Goal: Task Accomplishment & Management: Manage account settings

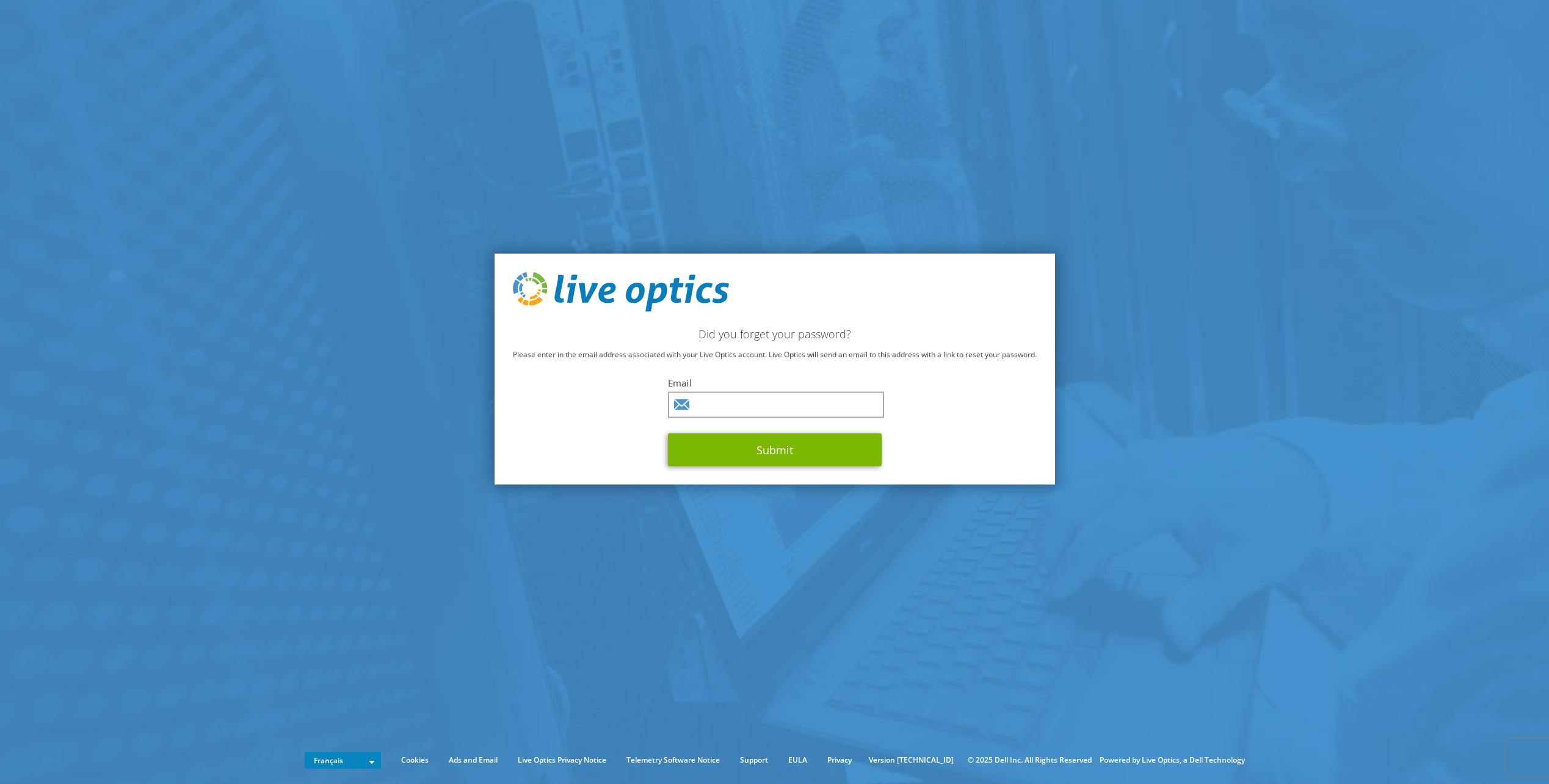
type input "fabrice.maillot@ixelium.fr"
click at [760, 454] on button "Submit" at bounding box center [774, 450] width 213 height 33
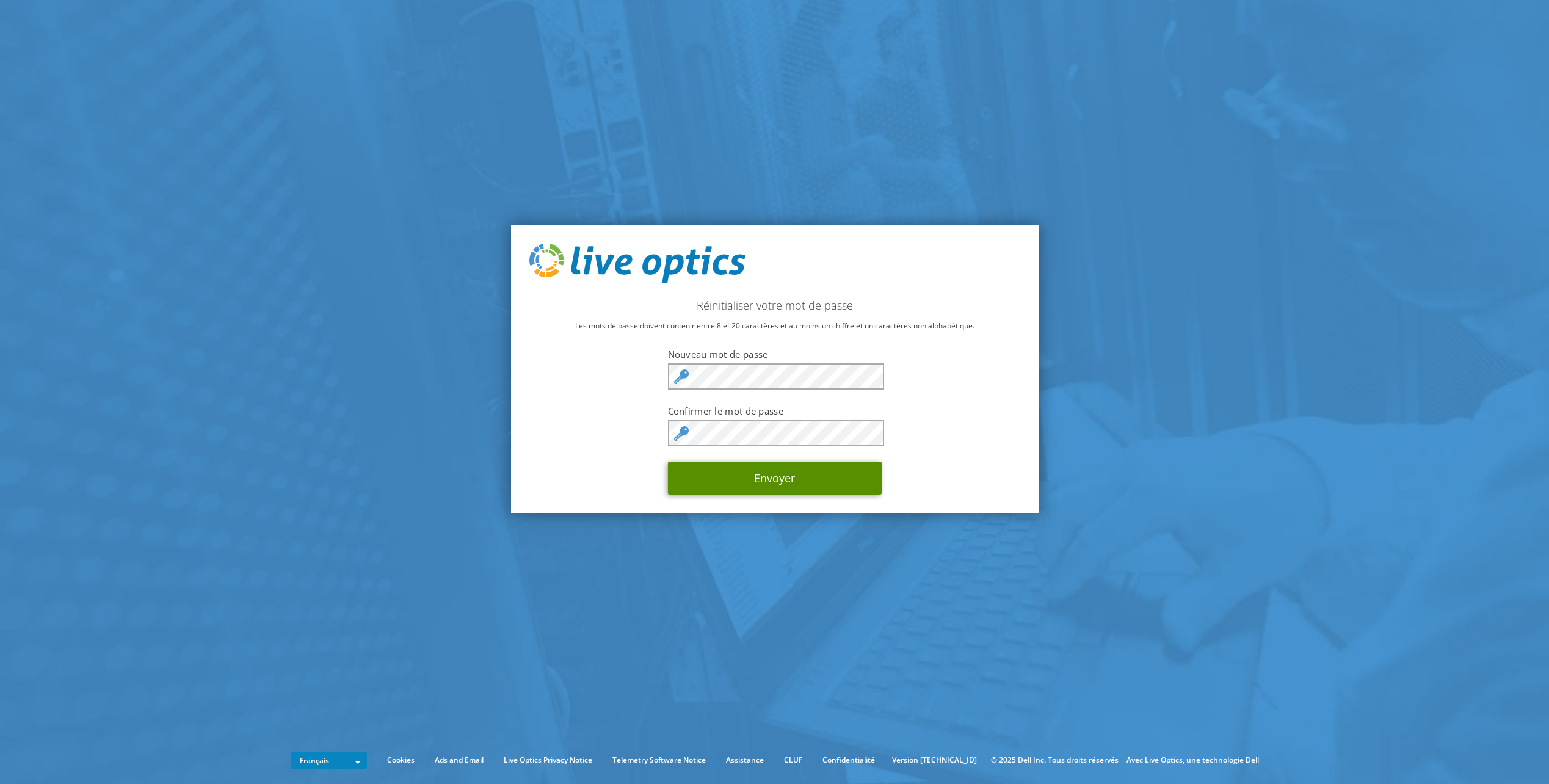
click at [787, 478] on button "Envoyer" at bounding box center [774, 478] width 213 height 33
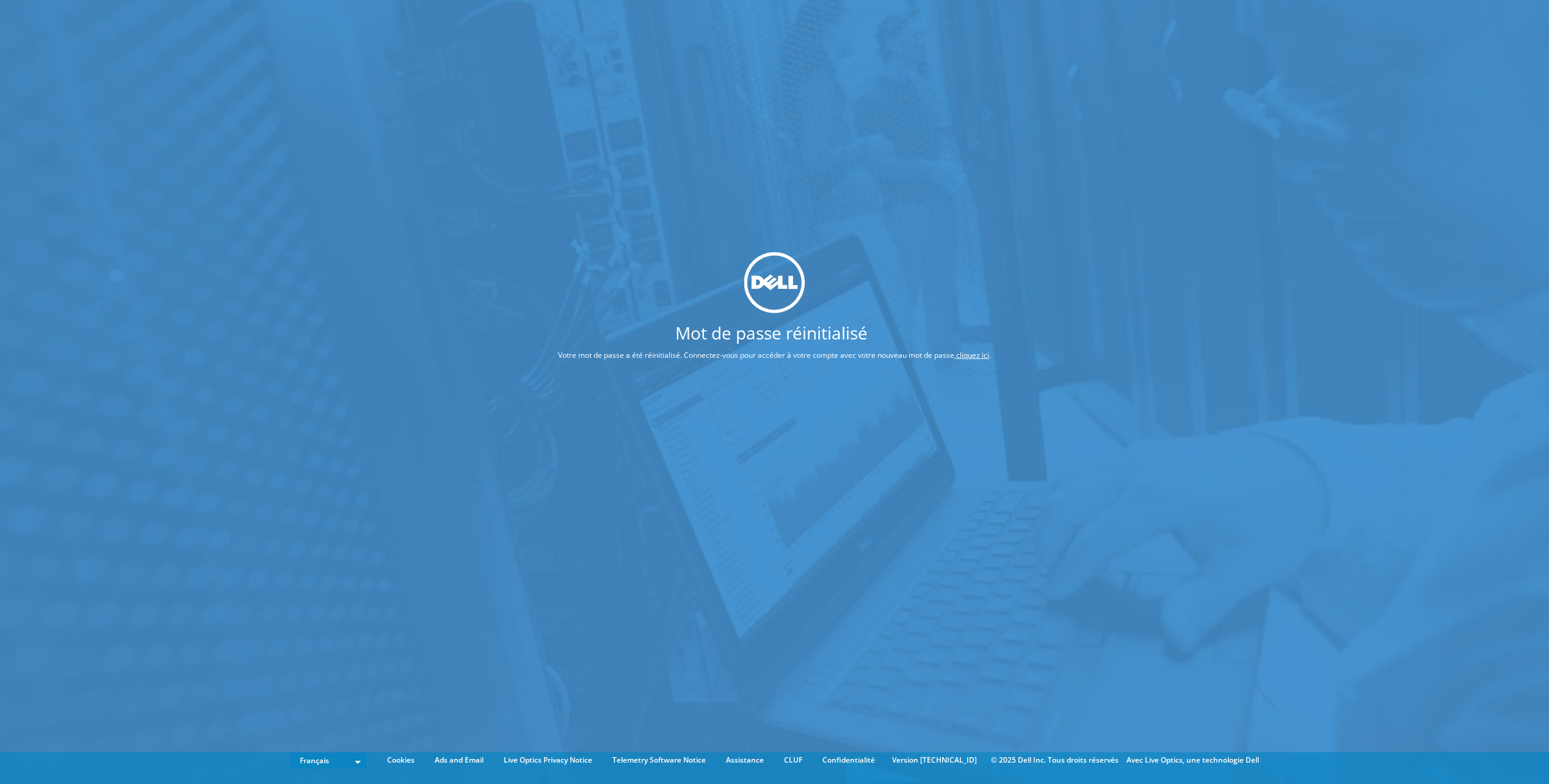
click at [939, 245] on div "Mot de passe réinitialisé Votre mot de passe a été réinitialisé. Connectez-vous…" at bounding box center [774, 373] width 1549 height 748
click at [971, 351] on link "cliquez ici" at bounding box center [973, 355] width 33 height 11
